Goal: Task Accomplishment & Management: Manage account settings

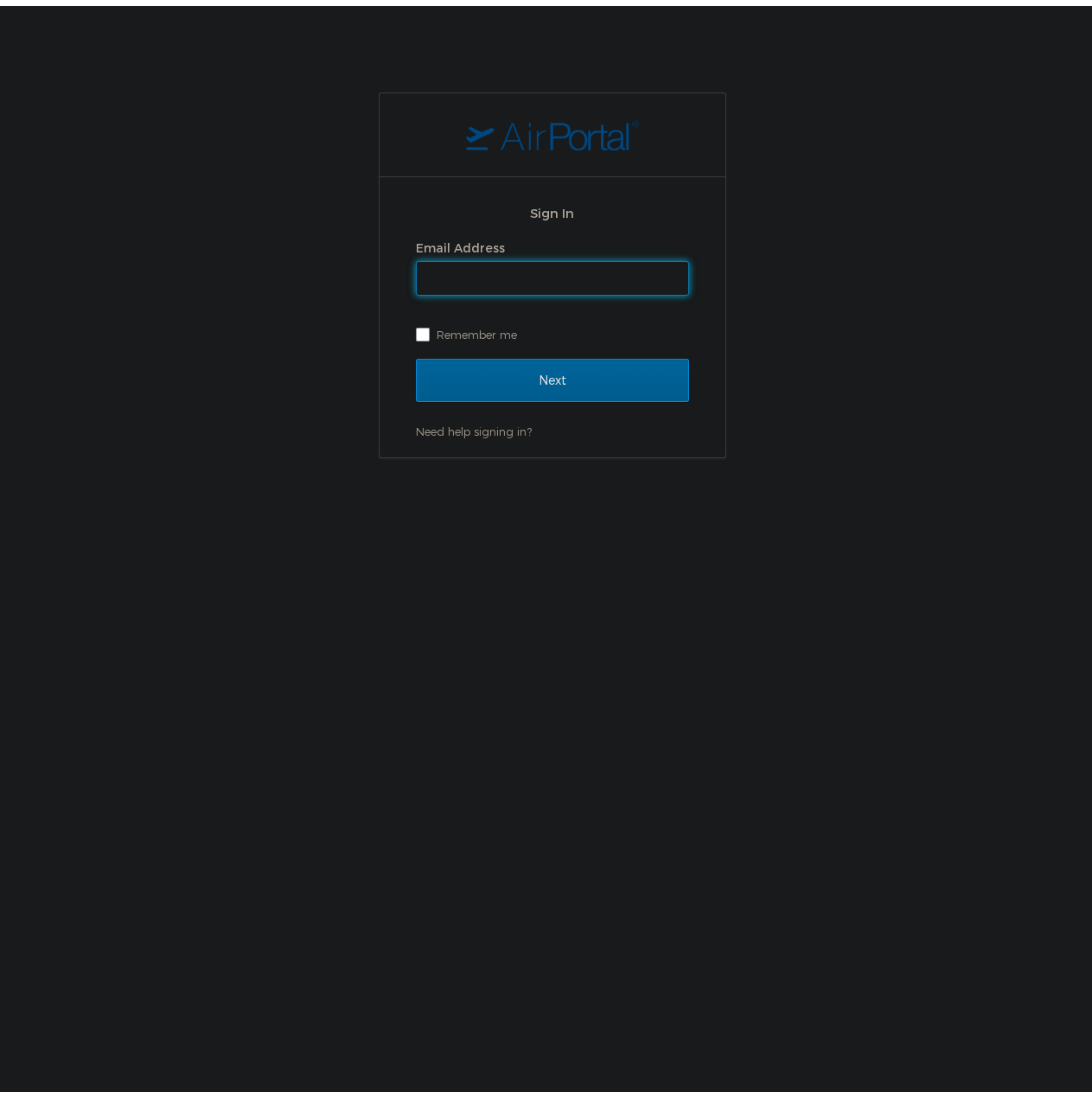
click at [494, 273] on input "Email Address" at bounding box center [552, 273] width 272 height 33
type input "TX9445Admin"
click at [545, 273] on input "TX9445Admin" at bounding box center [552, 273] width 272 height 33
drag, startPoint x: 554, startPoint y: 280, endPoint x: 202, endPoint y: 239, distance: 354.4
click at [202, 239] on div "Sign In Email Address TX9445Admin Remember me Next Need help signing in? Forgot…" at bounding box center [552, 269] width 1105 height 366
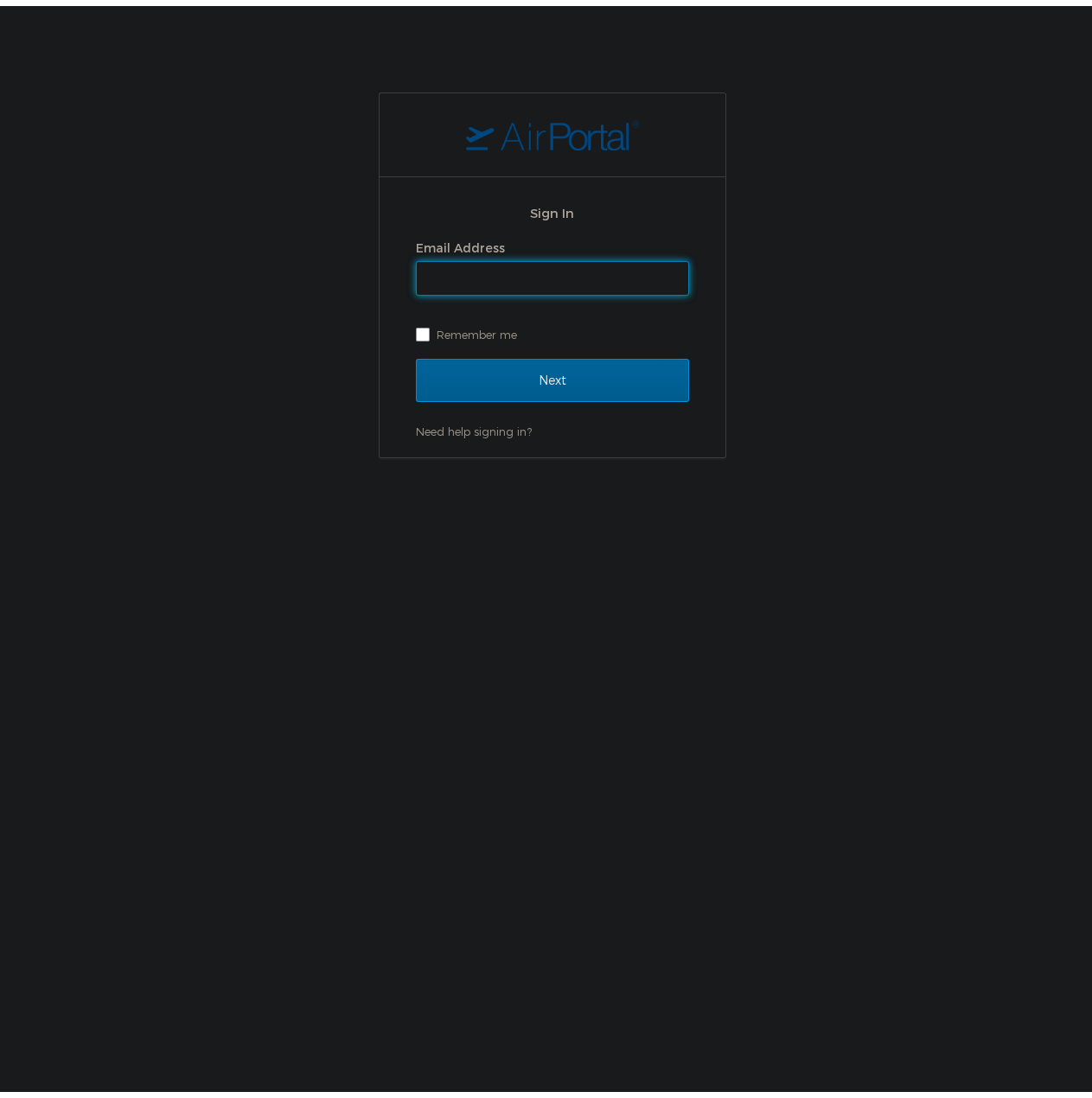
click at [458, 273] on input "Email Address" at bounding box center [552, 273] width 272 height 33
type input "shiva.tanwer@goosehead.com"
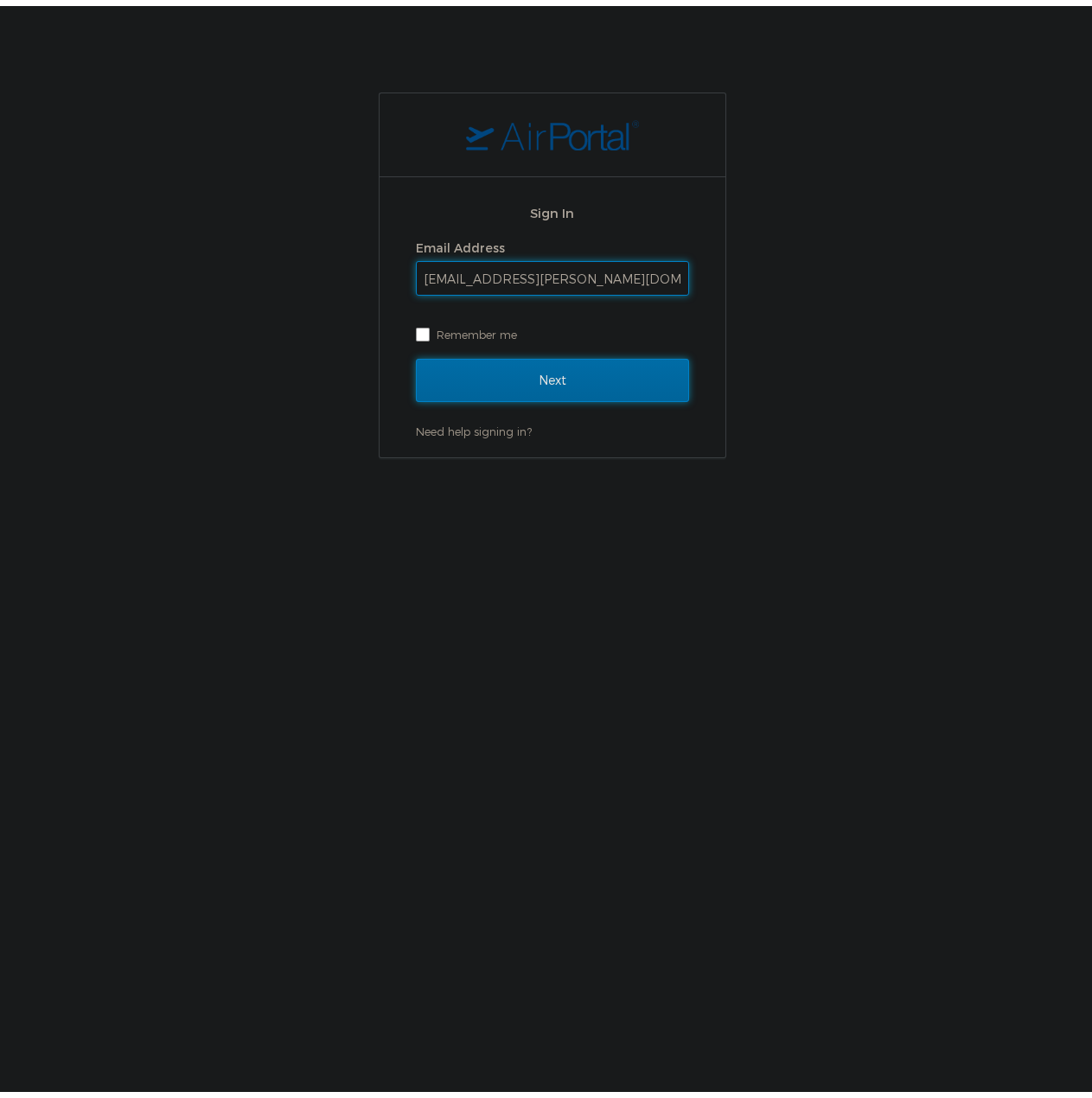
click at [581, 373] on input "Next" at bounding box center [552, 374] width 273 height 43
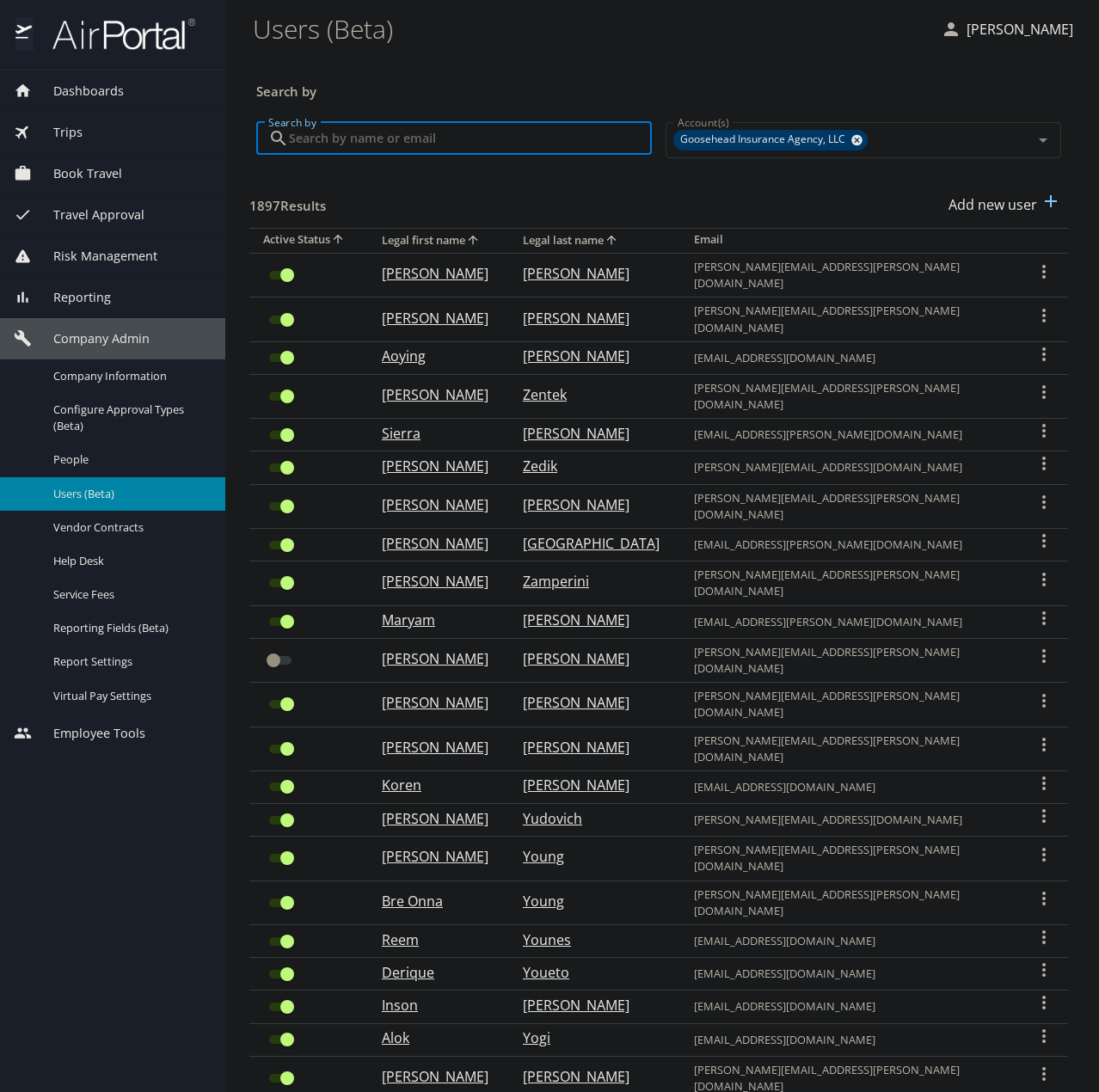
drag, startPoint x: 339, startPoint y: 122, endPoint x: 343, endPoint y: 132, distance: 10.8
click at [341, 131] on input "Search by" at bounding box center [470, 138] width 363 height 33
click at [343, 132] on input "Search by" at bounding box center [470, 138] width 363 height 33
paste input "[EMAIL_ADDRESS][PERSON_NAME][DOMAIN_NAME]"
type input "[EMAIL_ADDRESS][PERSON_NAME][DOMAIN_NAME]"
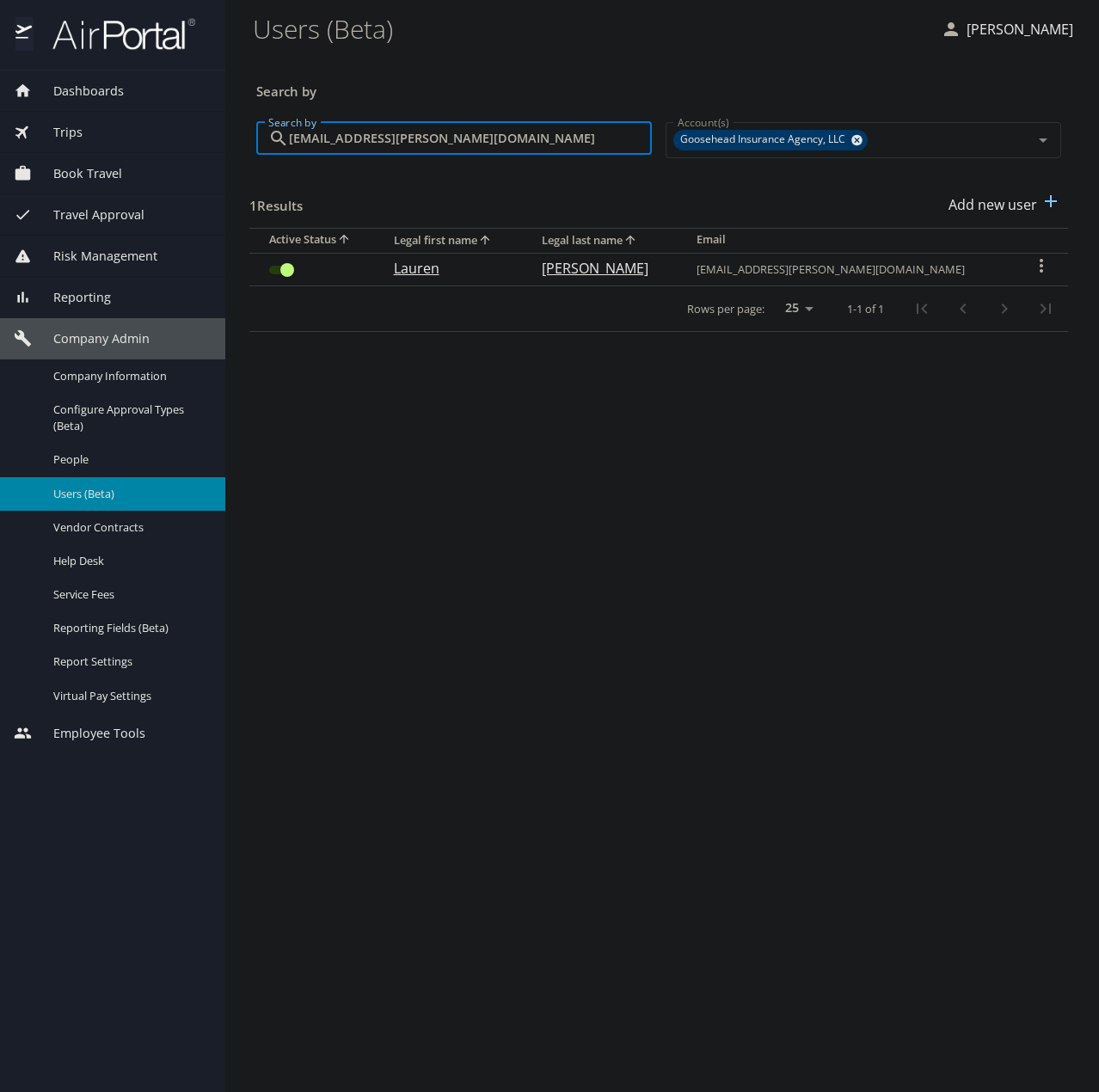
click at [289, 265] on input "User Search Table" at bounding box center [287, 269] width 61 height 20
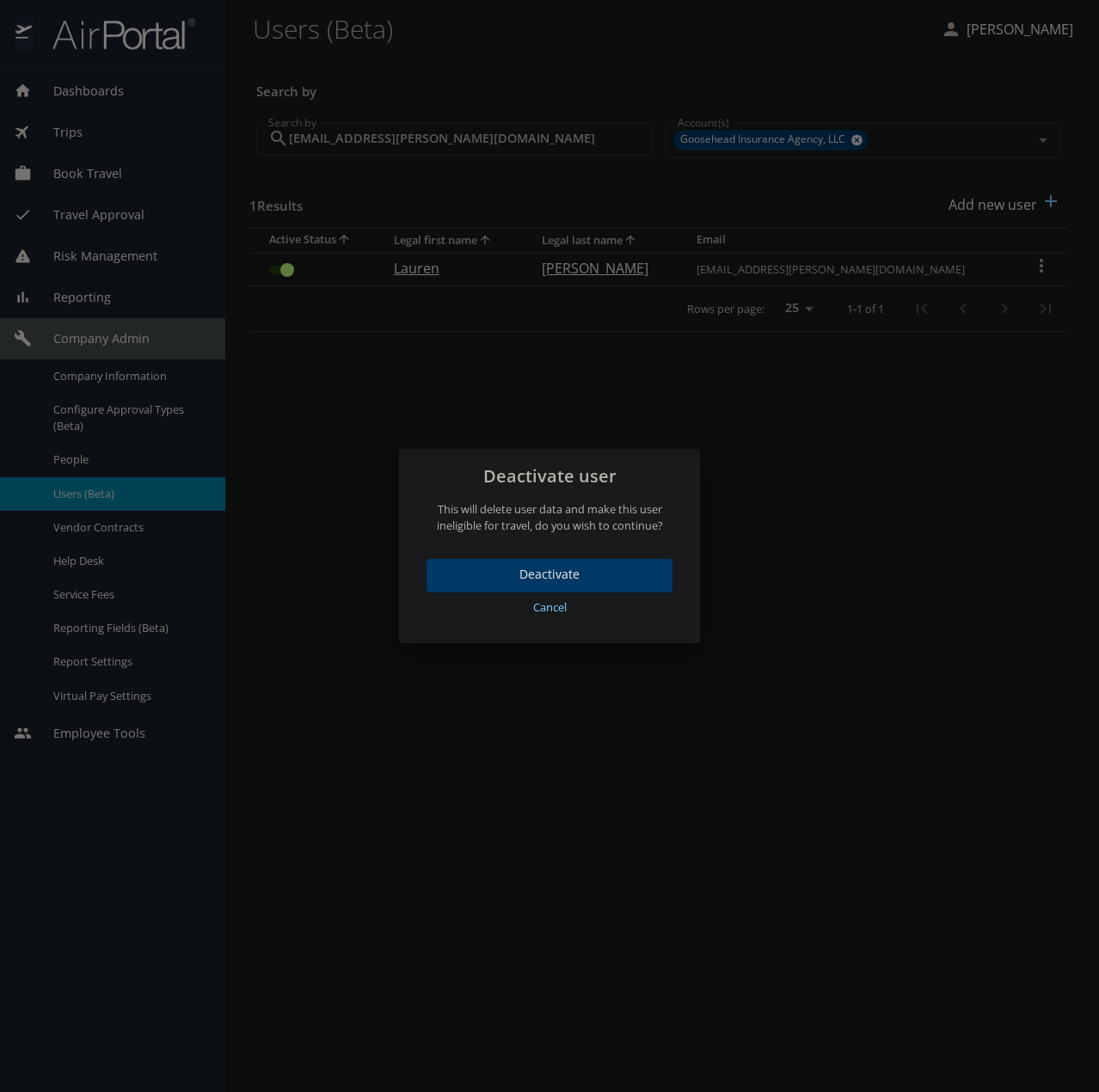
click at [616, 564] on button "Deactivate" at bounding box center [549, 575] width 246 height 33
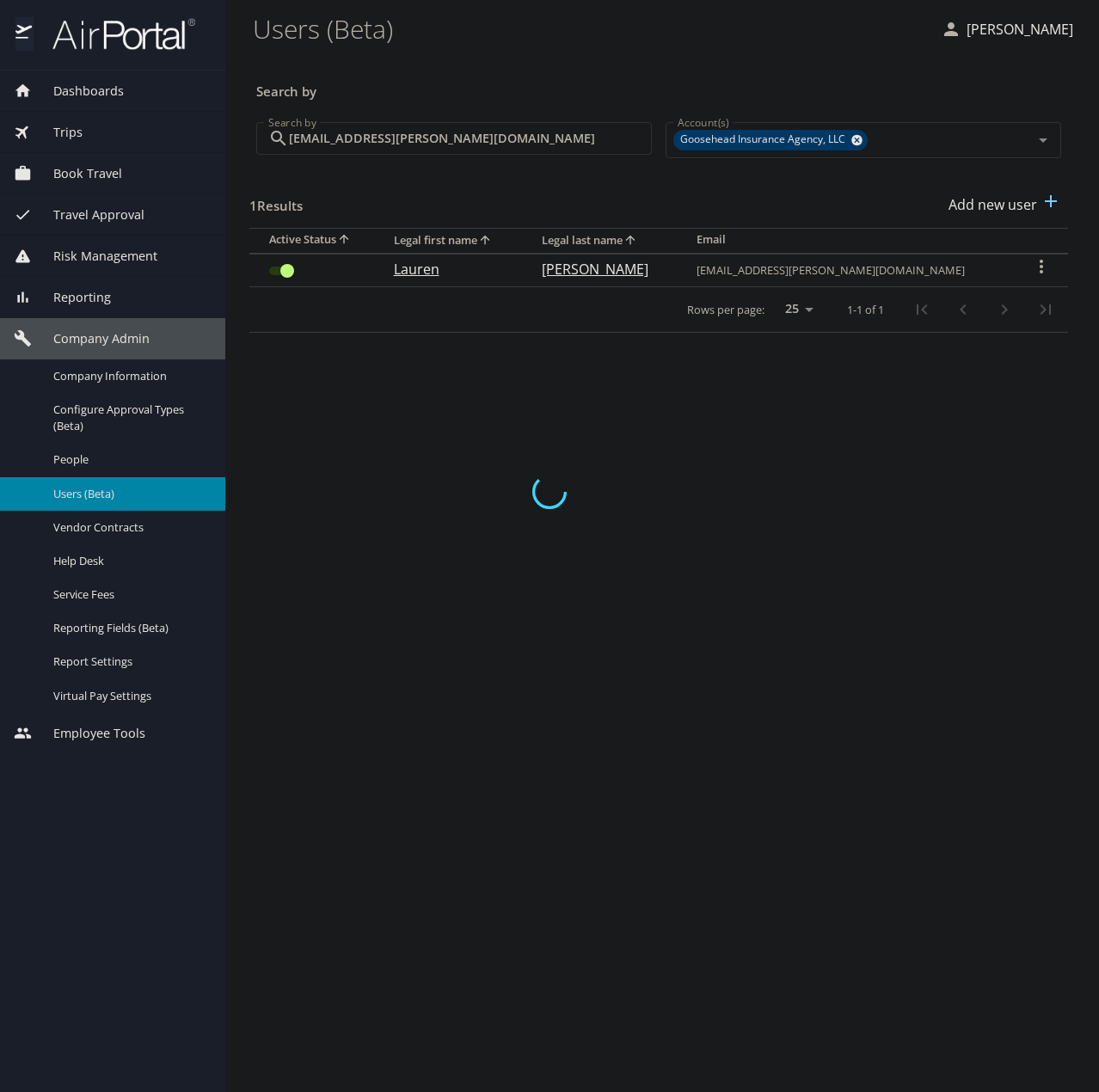
checkbox input "false"
